Goal: Find contact information: Find contact information

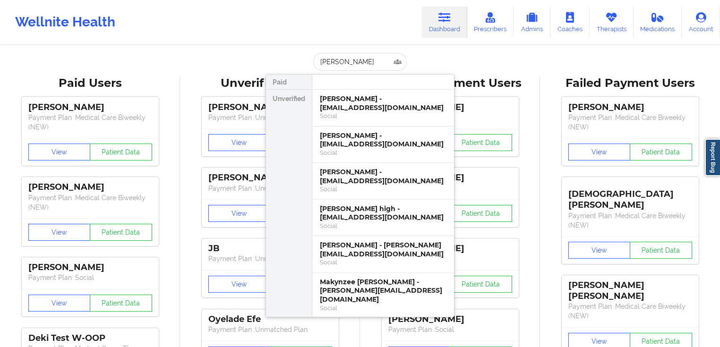
scroll to position [63, 0]
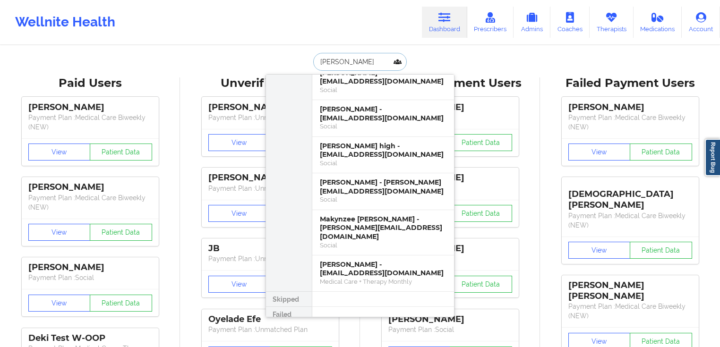
paste input "[PERSON_NAME]"
type input "[PERSON_NAME]"
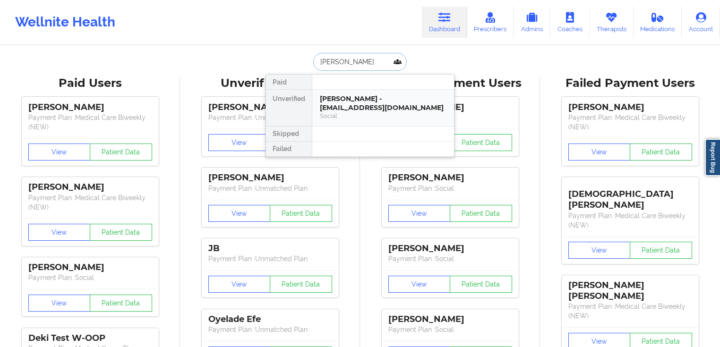
click at [365, 104] on div "[PERSON_NAME] - [EMAIL_ADDRESS][DOMAIN_NAME]" at bounding box center [383, 103] width 127 height 17
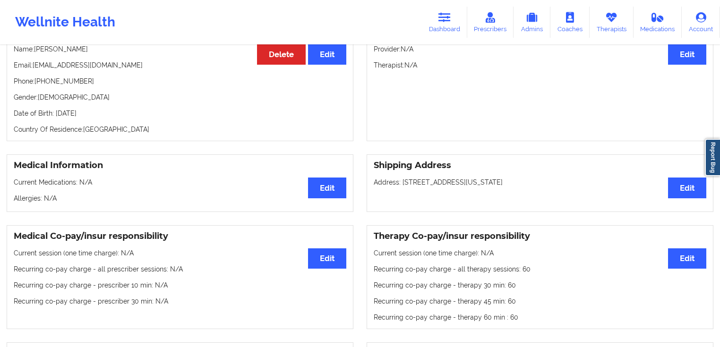
scroll to position [78, 0]
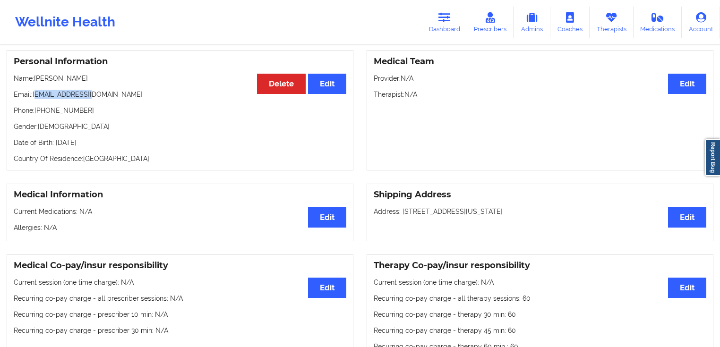
drag, startPoint x: 96, startPoint y: 92, endPoint x: 35, endPoint y: 93, distance: 61.5
click at [35, 93] on p "Email: [EMAIL_ADDRESS][DOMAIN_NAME]" at bounding box center [180, 94] width 333 height 9
click at [34, 93] on p "Email: [EMAIL_ADDRESS][DOMAIN_NAME]" at bounding box center [180, 94] width 333 height 9
drag, startPoint x: 34, startPoint y: 93, endPoint x: 93, endPoint y: 98, distance: 59.4
click at [93, 98] on p "Email: [EMAIL_ADDRESS][DOMAIN_NAME]" at bounding box center [180, 94] width 333 height 9
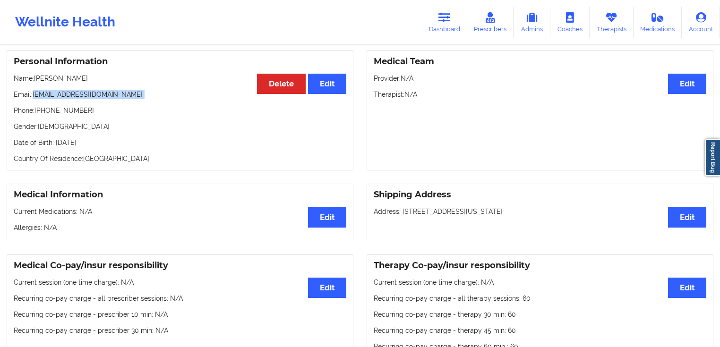
copy p "[EMAIL_ADDRESS][DOMAIN_NAME]"
click at [441, 35] on link "Dashboard" at bounding box center [444, 22] width 45 height 31
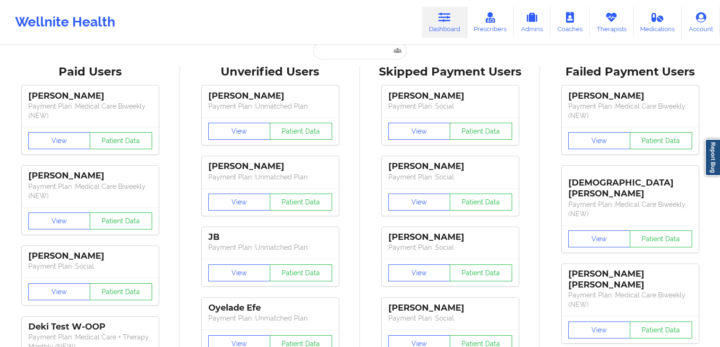
scroll to position [3, 0]
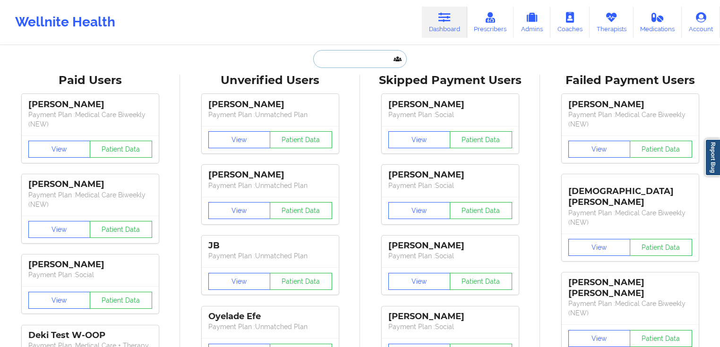
click at [330, 66] on input "text" at bounding box center [360, 59] width 94 height 18
paste input "[PERSON_NAME]"
type input "[PERSON_NAME]"
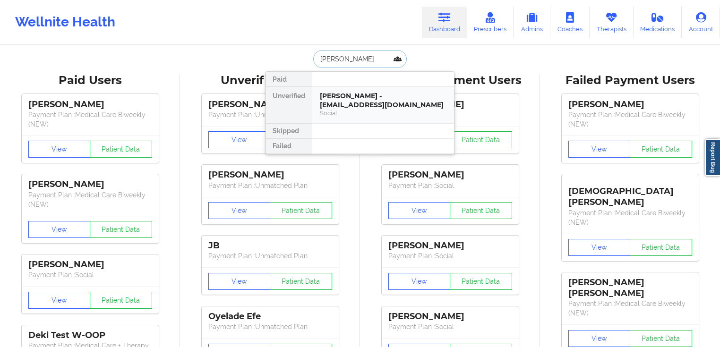
click at [354, 108] on div "[PERSON_NAME] - [EMAIL_ADDRESS][DOMAIN_NAME]" at bounding box center [383, 100] width 127 height 17
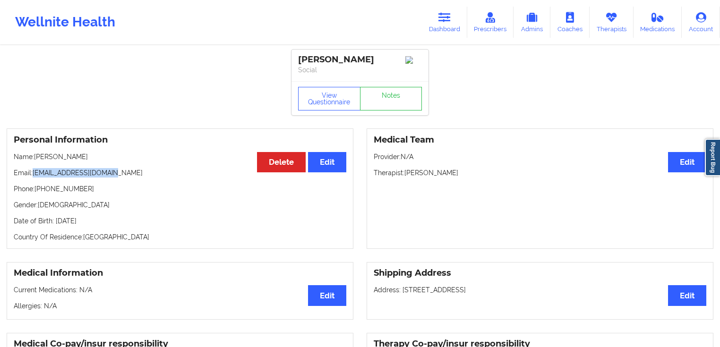
drag, startPoint x: 119, startPoint y: 177, endPoint x: 33, endPoint y: 174, distance: 86.6
click at [33, 174] on p "Email: [EMAIL_ADDRESS][DOMAIN_NAME]" at bounding box center [180, 172] width 333 height 9
copy p "[EMAIL_ADDRESS][DOMAIN_NAME]"
click at [452, 26] on link "Dashboard" at bounding box center [444, 22] width 45 height 31
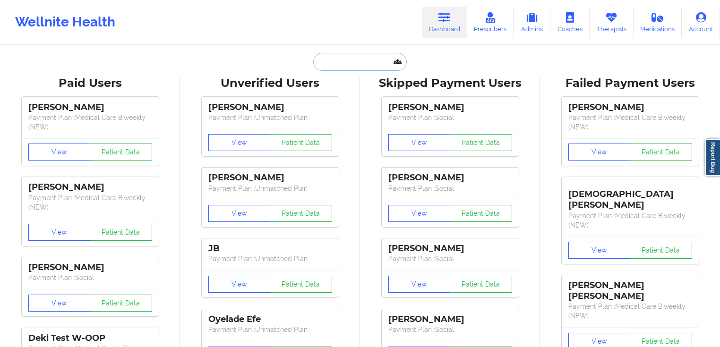
click at [341, 62] on input "text" at bounding box center [360, 62] width 94 height 18
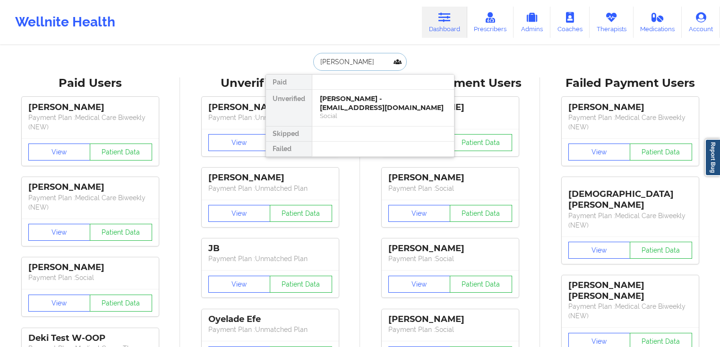
type input "[PERSON_NAME]"
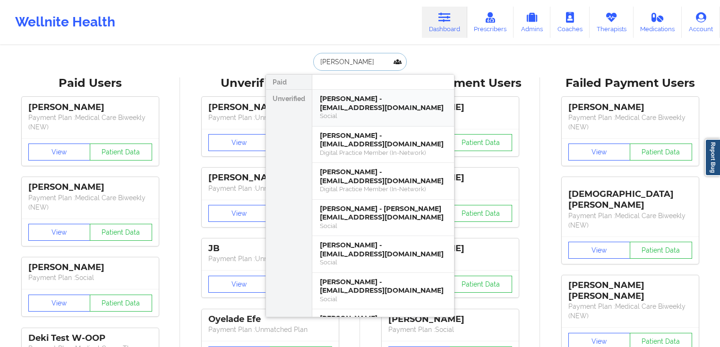
click at [371, 102] on div "[PERSON_NAME] - [EMAIL_ADDRESS][DOMAIN_NAME]" at bounding box center [383, 103] width 127 height 17
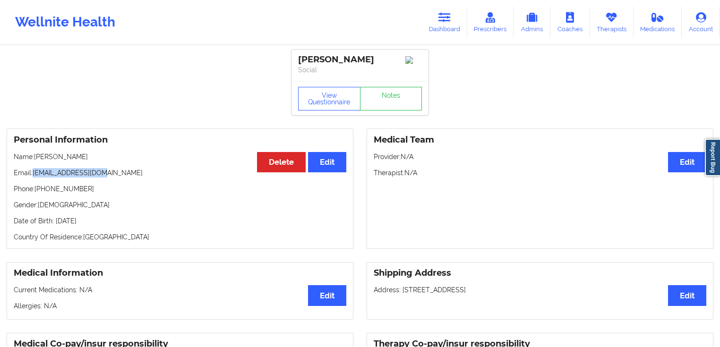
drag, startPoint x: 107, startPoint y: 176, endPoint x: 32, endPoint y: 175, distance: 74.7
click at [32, 175] on p "Email: [EMAIL_ADDRESS][DOMAIN_NAME]" at bounding box center [180, 172] width 333 height 9
copy p "[EMAIL_ADDRESS][DOMAIN_NAME]"
click at [110, 175] on p "Email: [EMAIL_ADDRESS][DOMAIN_NAME]" at bounding box center [180, 172] width 333 height 9
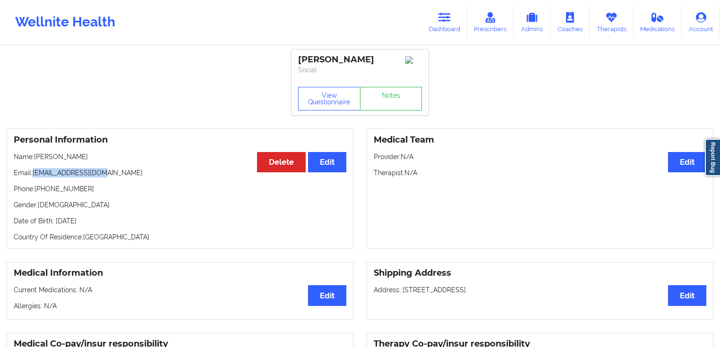
drag, startPoint x: 115, startPoint y: 170, endPoint x: 33, endPoint y: 176, distance: 82.4
click at [33, 176] on div "Personal Information Edit Delete Name: [PERSON_NAME] Email: [EMAIL_ADDRESS][DOM…" at bounding box center [180, 189] width 347 height 121
copy p "[EMAIL_ADDRESS][DOMAIN_NAME]"
click at [454, 24] on link "Dashboard" at bounding box center [444, 22] width 45 height 31
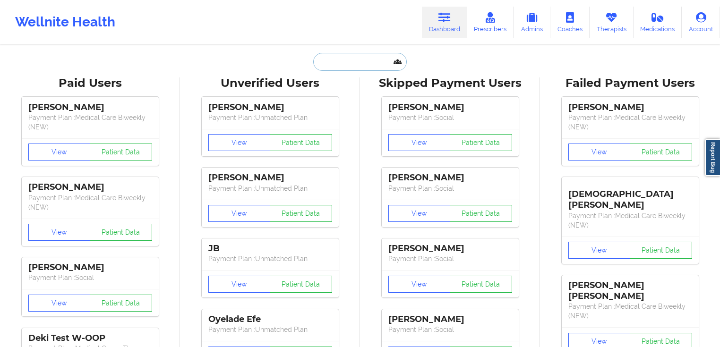
drag, startPoint x: 335, startPoint y: 58, endPoint x: 346, endPoint y: 64, distance: 13.1
click at [346, 61] on input "text" at bounding box center [360, 62] width 94 height 18
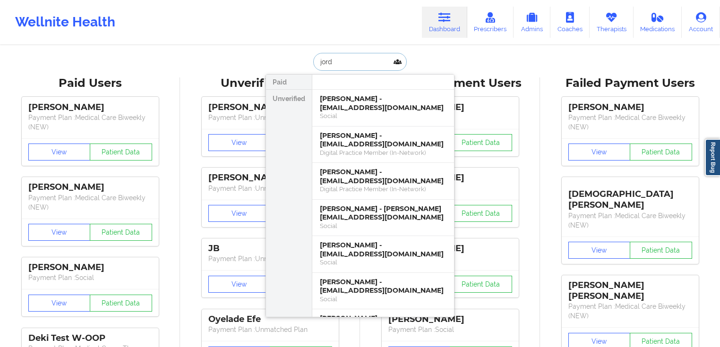
type input "[PERSON_NAME]"
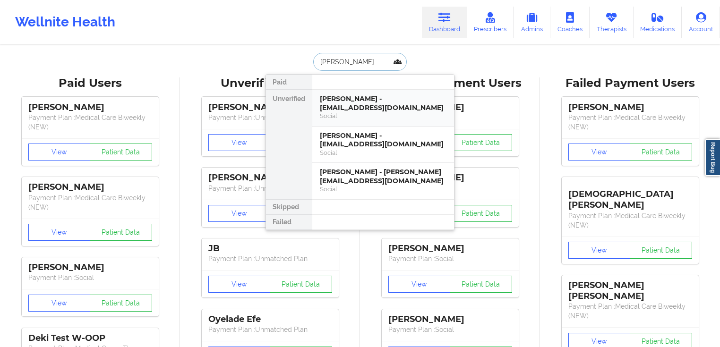
click at [374, 103] on div "[PERSON_NAME] - [EMAIL_ADDRESS][DOMAIN_NAME]" at bounding box center [383, 103] width 127 height 17
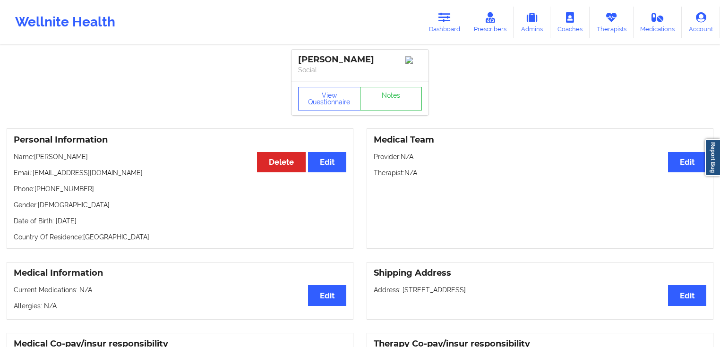
click at [213, 346] on h3 "Medical Co-pay/insur responsibility" at bounding box center [180, 344] width 333 height 11
drag, startPoint x: 110, startPoint y: 176, endPoint x: 33, endPoint y: 174, distance: 76.6
click at [33, 174] on p "Email: [EMAIL_ADDRESS][DOMAIN_NAME]" at bounding box center [180, 172] width 333 height 9
copy p "[EMAIL_ADDRESS][DOMAIN_NAME]"
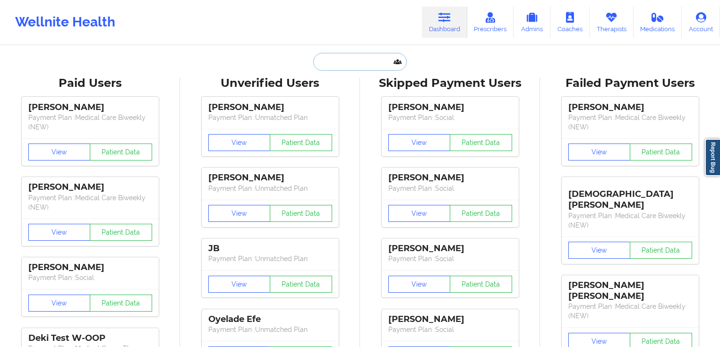
click at [381, 61] on input "text" at bounding box center [360, 62] width 94 height 18
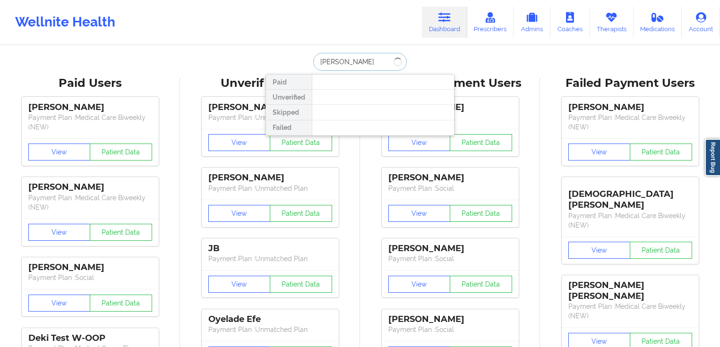
type input "jill"
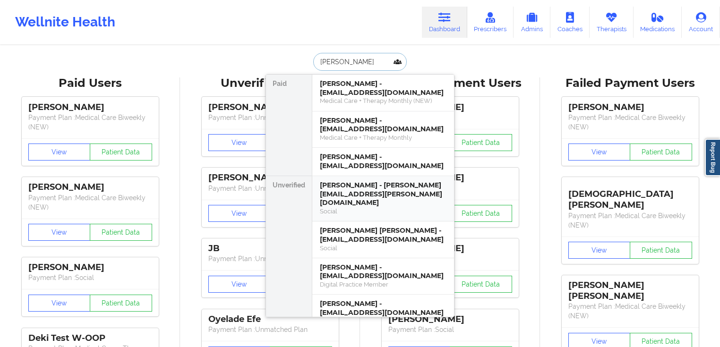
click at [385, 189] on div "Jill Haile - jill.haile@gmail.com" at bounding box center [383, 194] width 127 height 26
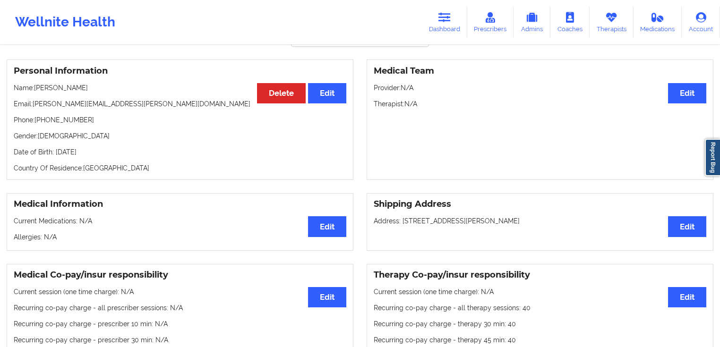
scroll to position [54, 0]
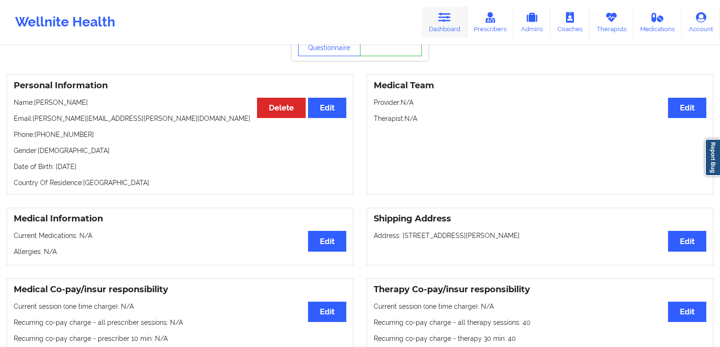
click at [448, 24] on link "Dashboard" at bounding box center [444, 22] width 45 height 31
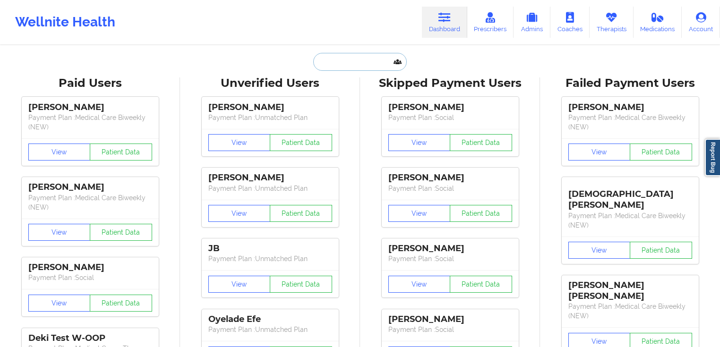
click at [368, 62] on input "text" at bounding box center [360, 62] width 94 height 18
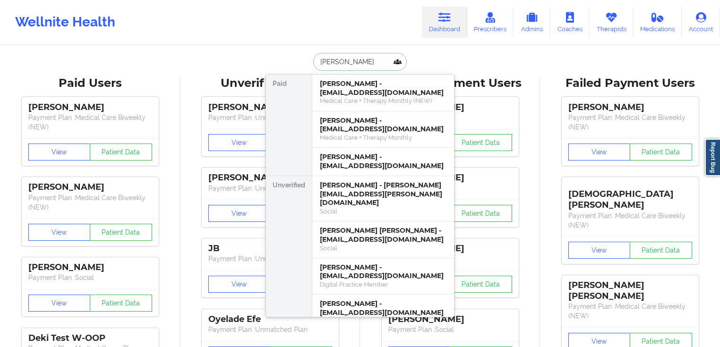
type input "[PERSON_NAME]"
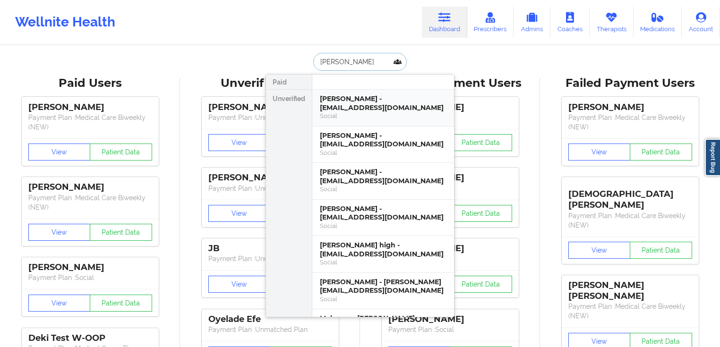
click at [399, 110] on div "Kendrick D Hollie - khollie99@gmail.com" at bounding box center [383, 103] width 127 height 17
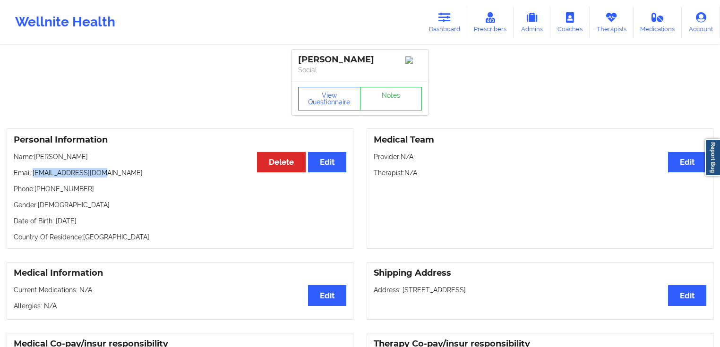
drag, startPoint x: 64, startPoint y: 178, endPoint x: 34, endPoint y: 175, distance: 29.9
click at [34, 175] on p "Email: khollie99@gmail.com" at bounding box center [180, 172] width 333 height 9
copy p "khollie99@gmail.com"
click at [435, 25] on link "Dashboard" at bounding box center [444, 22] width 45 height 31
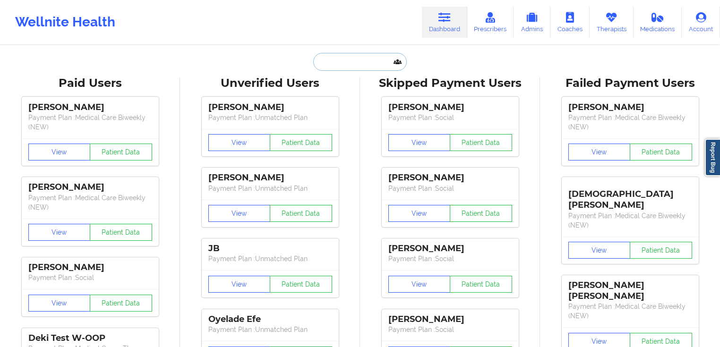
click at [374, 61] on input "text" at bounding box center [360, 62] width 94 height 18
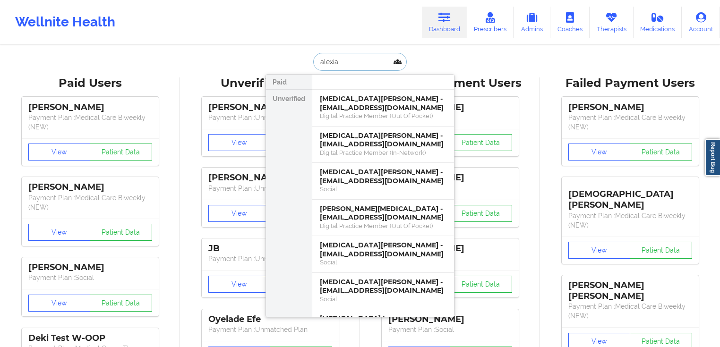
drag, startPoint x: 363, startPoint y: 66, endPoint x: 301, endPoint y: 58, distance: 62.9
click at [301, 58] on div "alexia Paid Unverified Alexia Oliver - adr98r@yahoo.com Digital Practice Member…" at bounding box center [360, 62] width 189 height 18
type input "n"
type input "melissa"
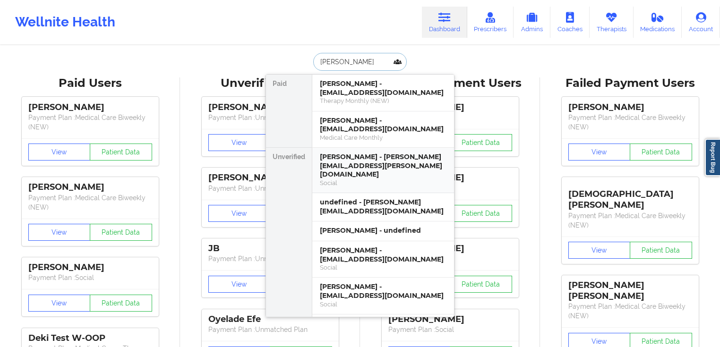
click at [370, 162] on div "Melissa Tennant - melissa.m.mike@gmail.com" at bounding box center [383, 166] width 127 height 26
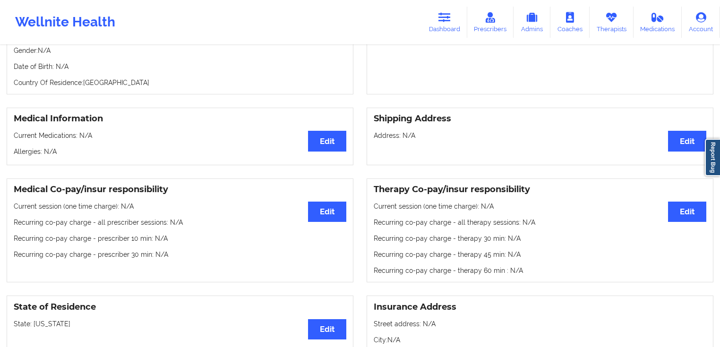
scroll to position [151, 0]
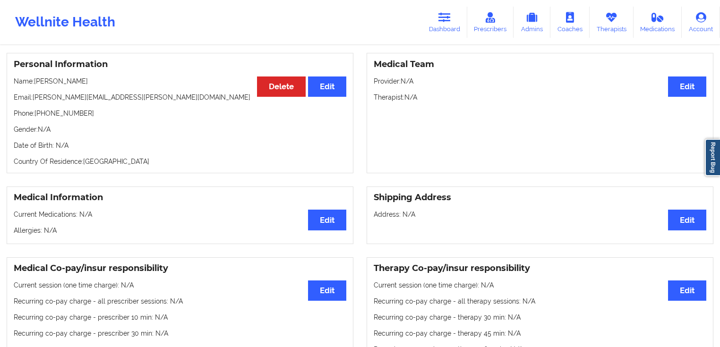
click at [442, 17] on icon at bounding box center [445, 17] width 12 height 10
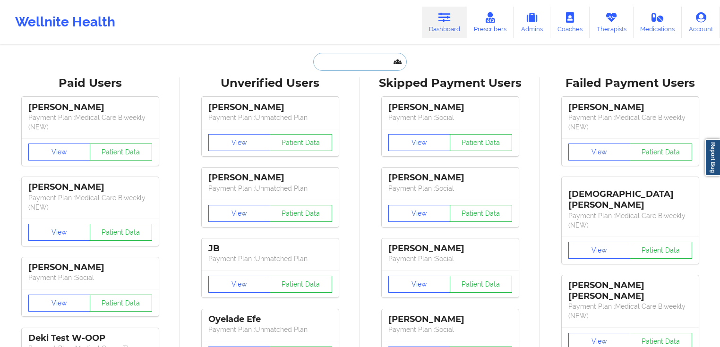
click at [329, 58] on input "text" at bounding box center [360, 62] width 94 height 18
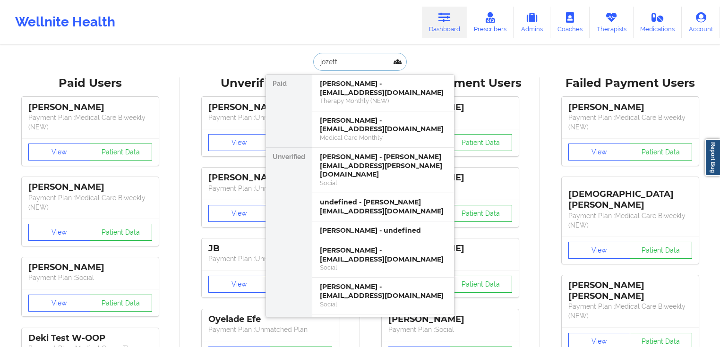
type input "jozette"
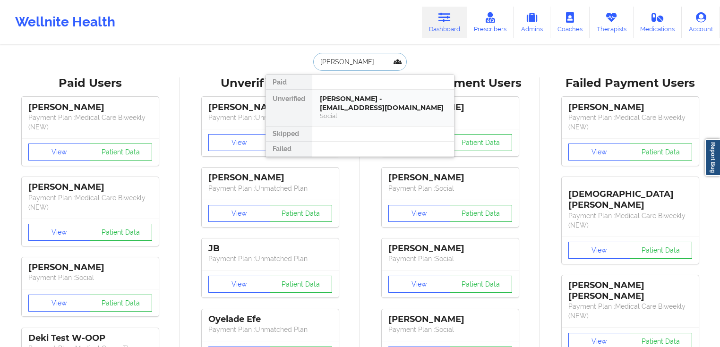
click at [365, 106] on div "Jozette Wilkinson - jdwspirit@hotmail.com" at bounding box center [383, 103] width 127 height 17
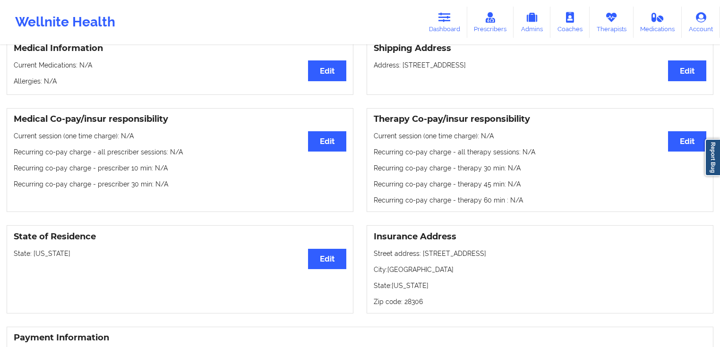
scroll to position [36, 0]
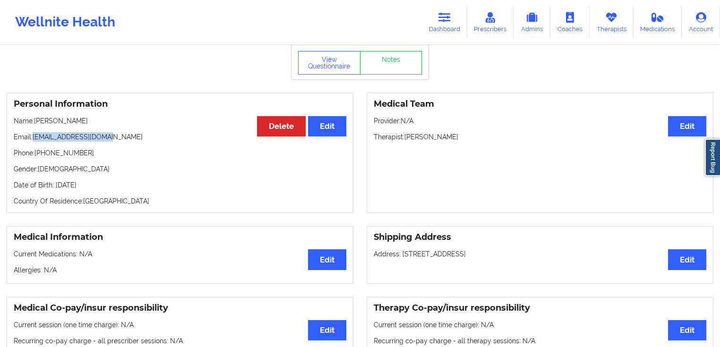
drag, startPoint x: 110, startPoint y: 140, endPoint x: 32, endPoint y: 139, distance: 77.5
click at [32, 139] on p "Email: jdwspirit@hotmail.com" at bounding box center [180, 136] width 333 height 9
copy p "jdwspirit@hotmail.com"
